Goal: Find specific page/section: Find specific page/section

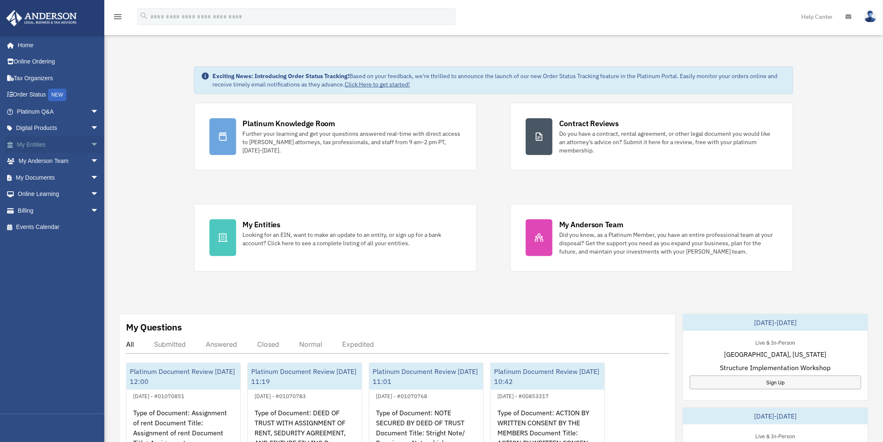
click at [30, 144] on link "My Entities arrow_drop_down" at bounding box center [59, 144] width 106 height 17
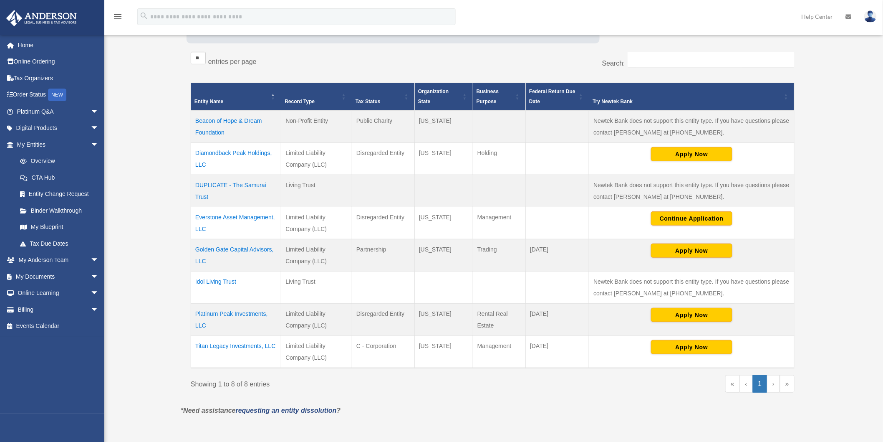
scroll to position [138, 0]
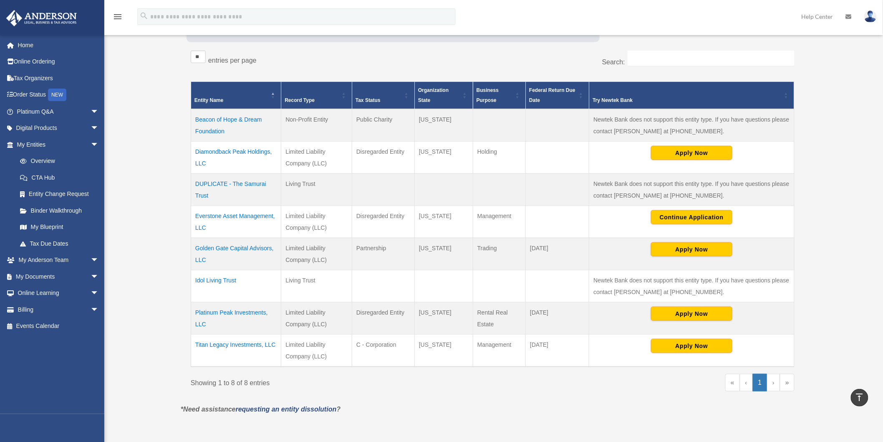
click at [245, 246] on td "Golden Gate Capital Advisors, LLC" at bounding box center [236, 254] width 90 height 32
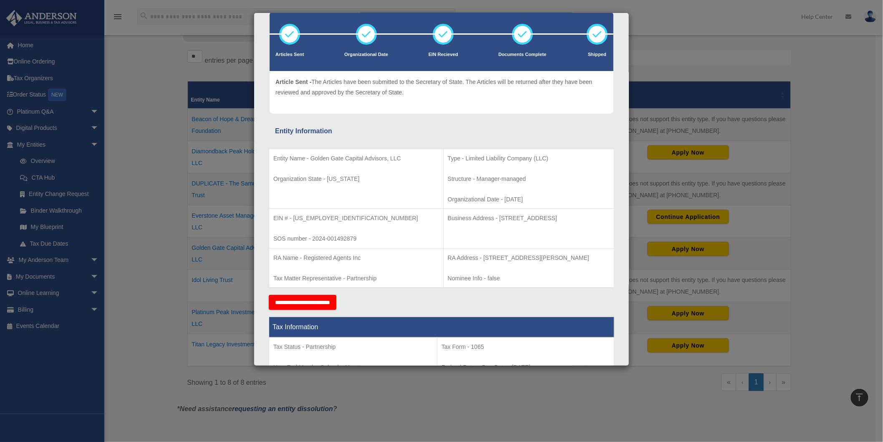
scroll to position [46, 0]
drag, startPoint x: 311, startPoint y: 158, endPoint x: 402, endPoint y: 156, distance: 91.9
click at [402, 156] on p "Entity Name - Golden Gate Capital Advisors, LLC" at bounding box center [356, 159] width 166 height 10
copy p "Golden Gate Capital Advisors, LLC"
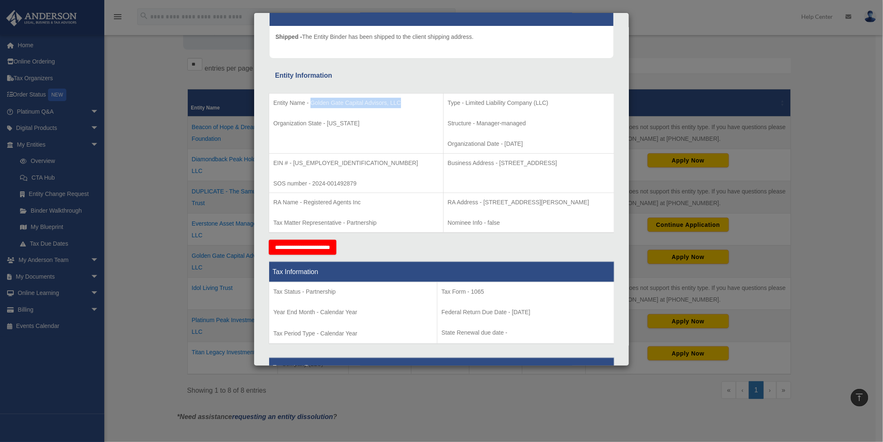
scroll to position [92, 0]
click at [827, 193] on div "Details × Articles Sent Organizational Date" at bounding box center [441, 221] width 883 height 442
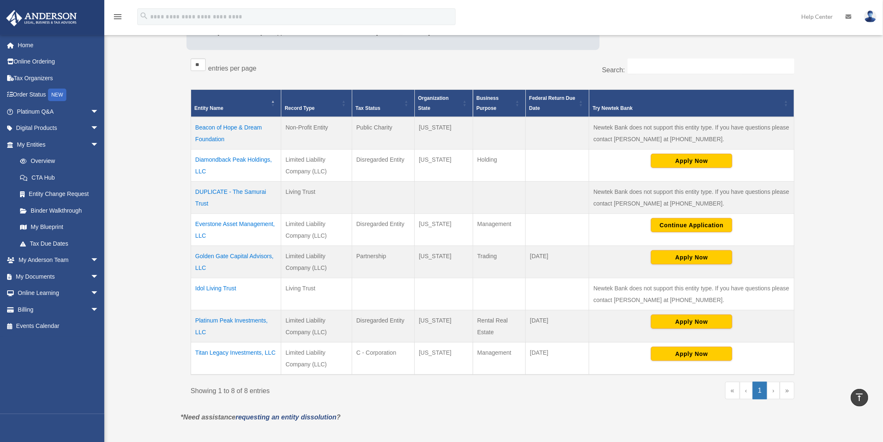
click at [255, 349] on td "Titan Legacy Investments, LLC" at bounding box center [236, 358] width 90 height 33
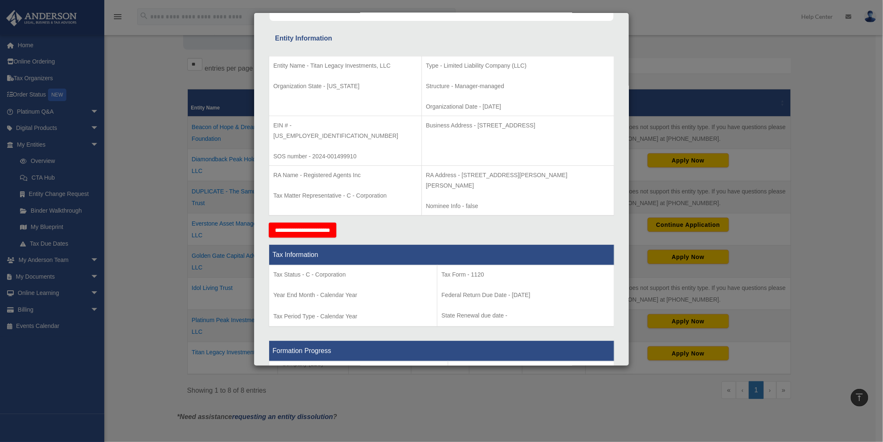
scroll to position [139, 0]
drag, startPoint x: 311, startPoint y: 64, endPoint x: 398, endPoint y: 64, distance: 86.8
click at [398, 64] on p "Entity Name - Titan Legacy Investments, LLC" at bounding box center [345, 66] width 144 height 10
copy p "Titan Legacy Investments, LLC"
click at [635, 416] on div "Details × Articles Sent Organizational Date" at bounding box center [441, 221] width 883 height 442
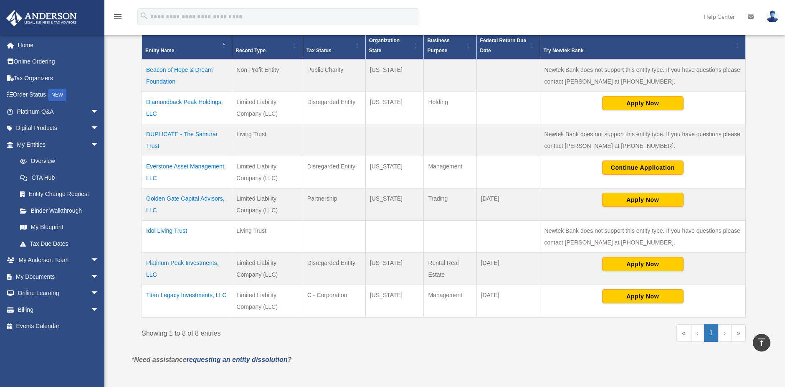
scroll to position [185, 0]
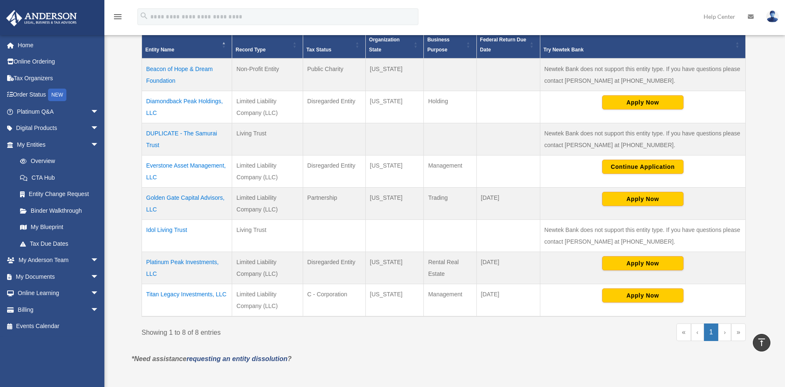
click at [199, 200] on td "Golden Gate Capital Advisors, LLC" at bounding box center [187, 203] width 90 height 32
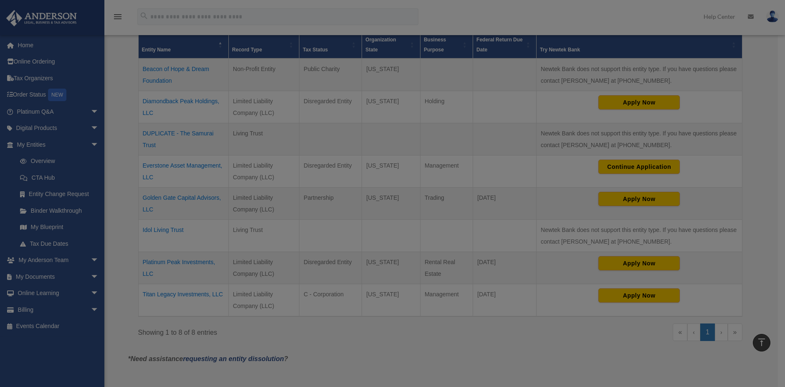
scroll to position [0, 0]
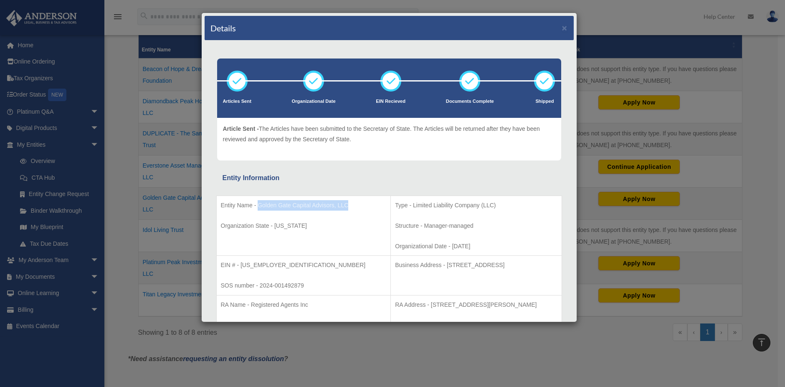
drag, startPoint x: 349, startPoint y: 204, endPoint x: 258, endPoint y: 208, distance: 92.0
click at [258, 208] on p "Entity Name - Golden Gate Capital Advisors, LLC" at bounding box center [304, 205] width 166 height 10
copy p "Golden Gate Capital Advisors, LLC"
